Goal: Information Seeking & Learning: Learn about a topic

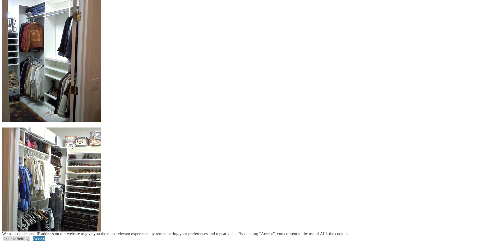
scroll to position [687, 0]
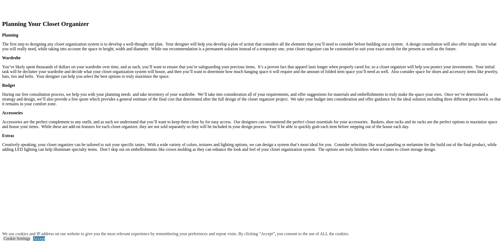
scroll to position [766, 0]
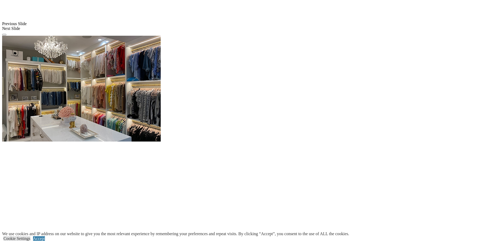
scroll to position [555, 0]
